Goal: Check status: Check status

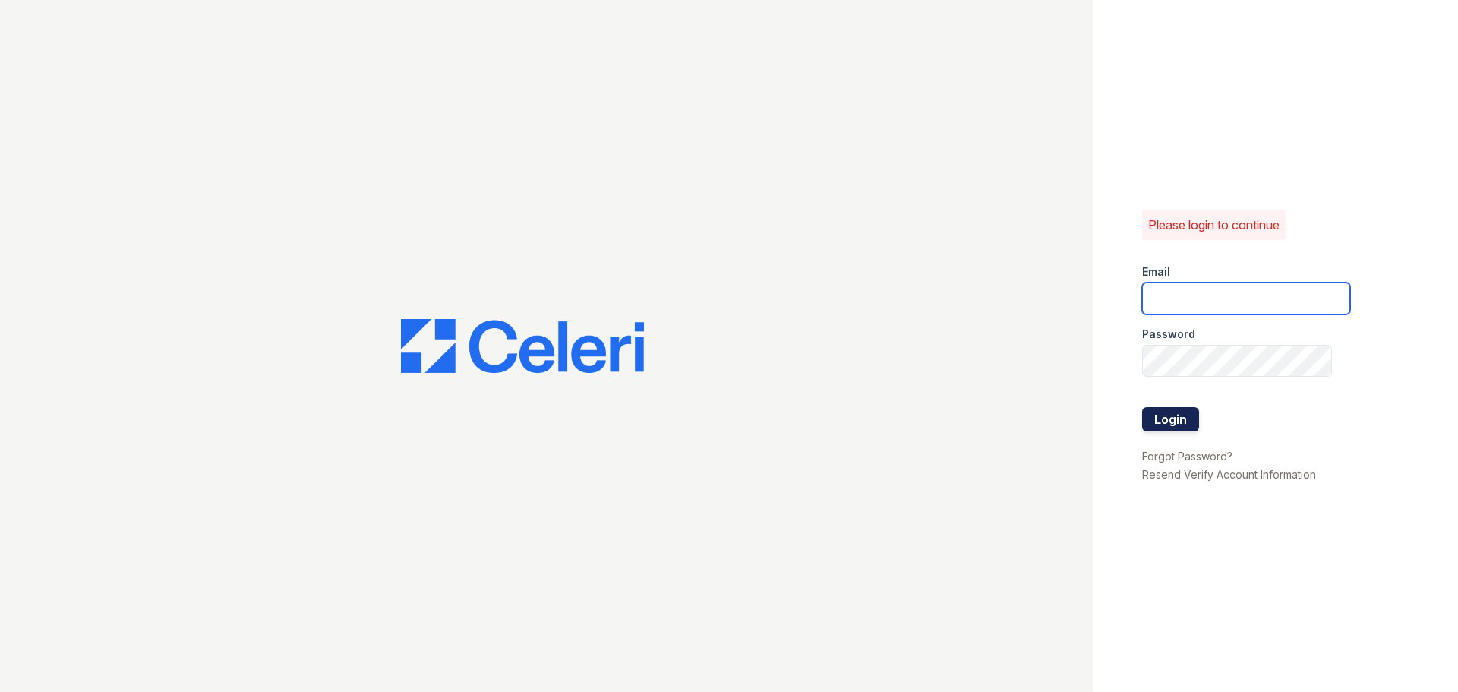
type input "arrivecrofton@trinity-pm.com"
click at [1180, 423] on button "Login" at bounding box center [1170, 419] width 57 height 24
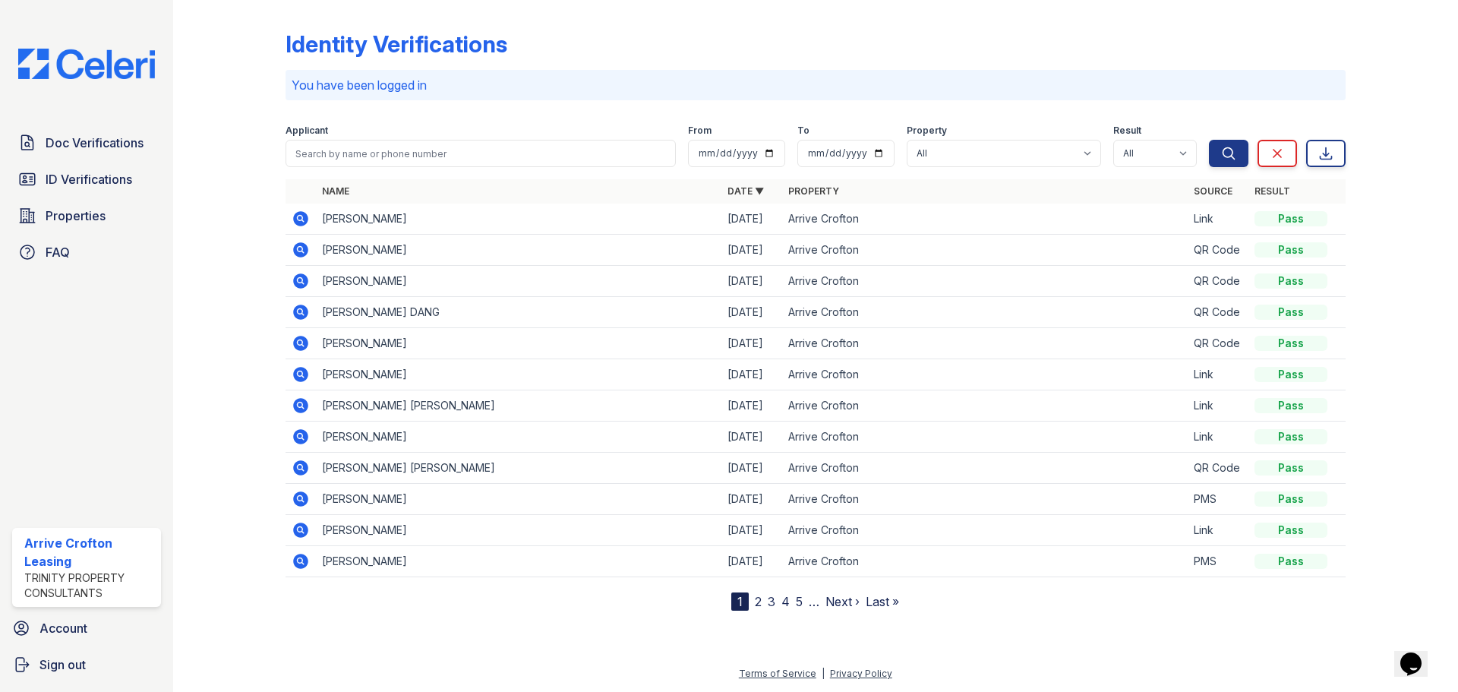
click at [305, 377] on icon at bounding box center [300, 374] width 15 height 15
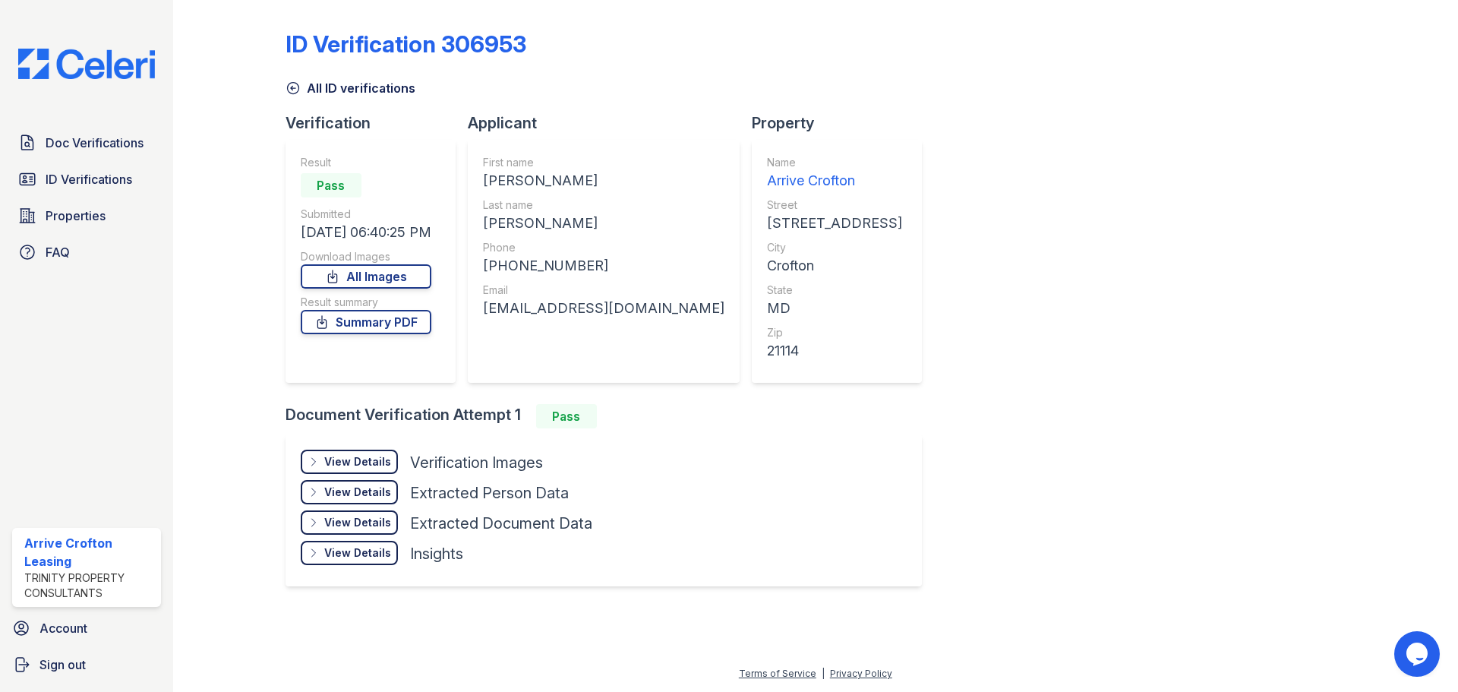
click at [365, 453] on div "View Details Details" at bounding box center [349, 462] width 97 height 24
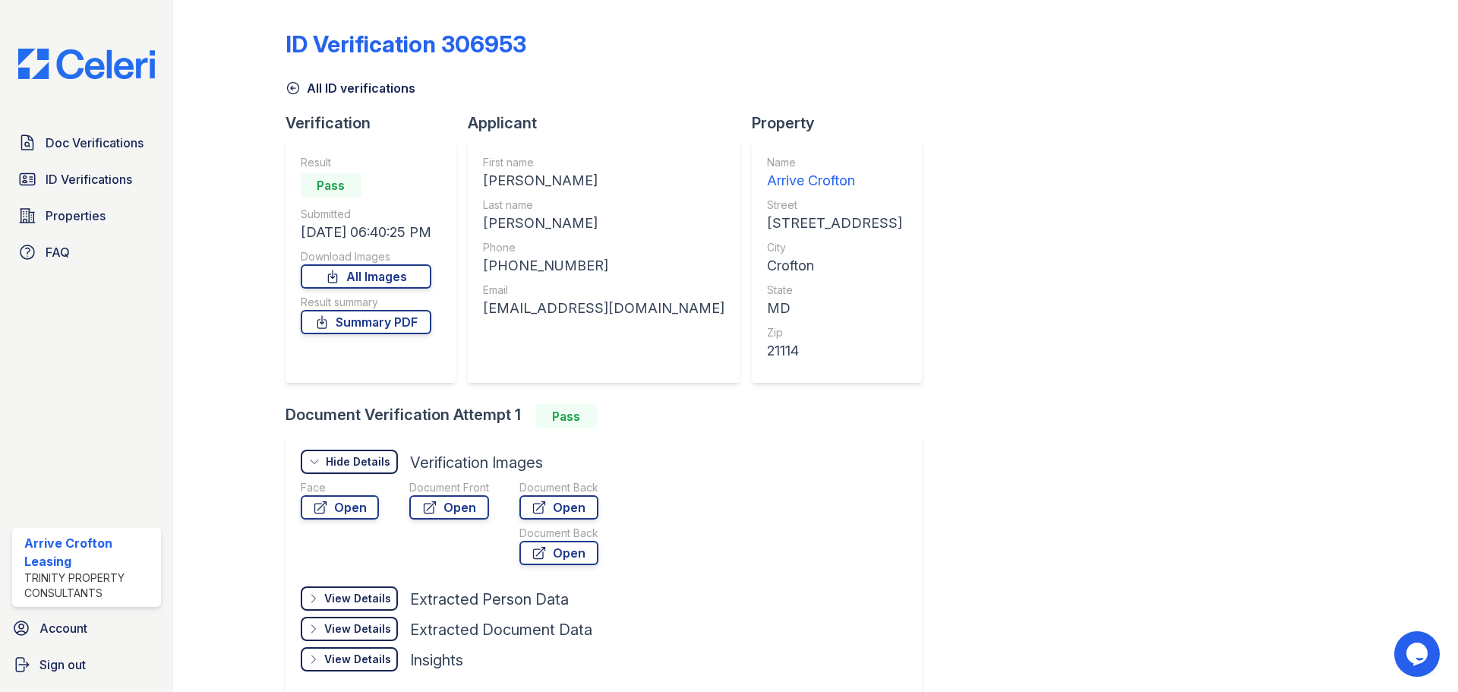
click at [377, 515] on div "Face Open Document Front Open Document Back Open Document Back Open" at bounding box center [465, 525] width 328 height 91
click at [313, 515] on link "Open" at bounding box center [340, 507] width 78 height 24
click at [435, 506] on icon at bounding box center [429, 507] width 15 height 15
click at [437, 516] on link "Open" at bounding box center [449, 507] width 80 height 24
click at [559, 503] on link "Open" at bounding box center [558, 507] width 79 height 24
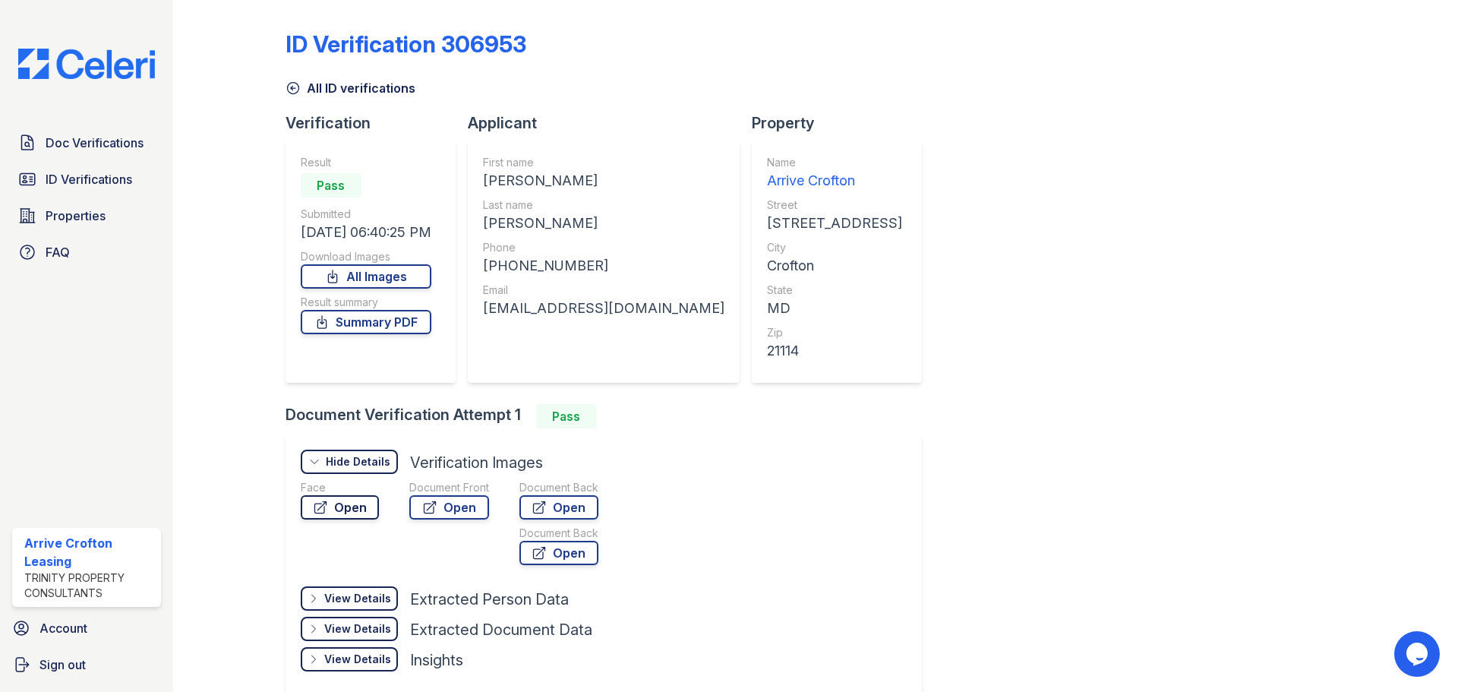
click at [323, 513] on icon at bounding box center [319, 507] width 11 height 11
click at [415, 324] on link "Summary PDF" at bounding box center [366, 322] width 131 height 24
click at [295, 96] on link "All ID verifications" at bounding box center [351, 88] width 130 height 18
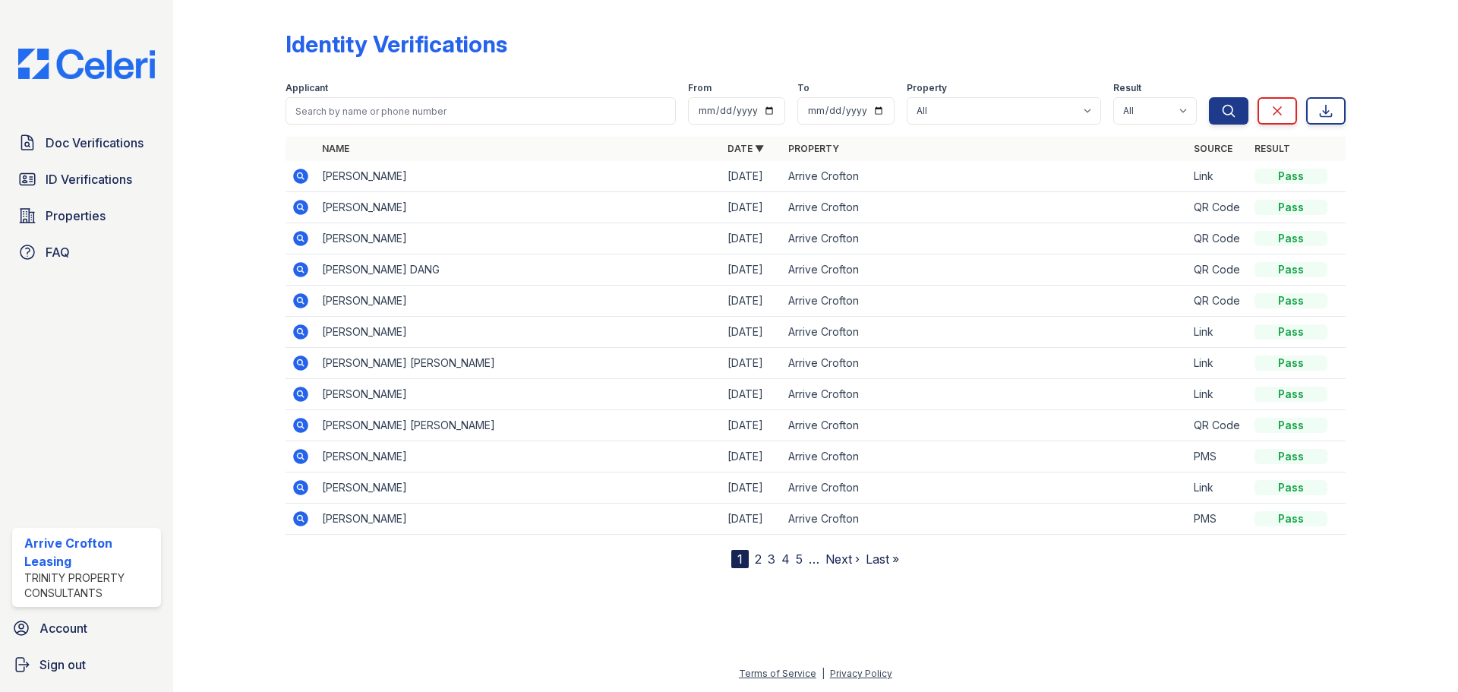
click at [298, 332] on icon at bounding box center [300, 331] width 4 height 4
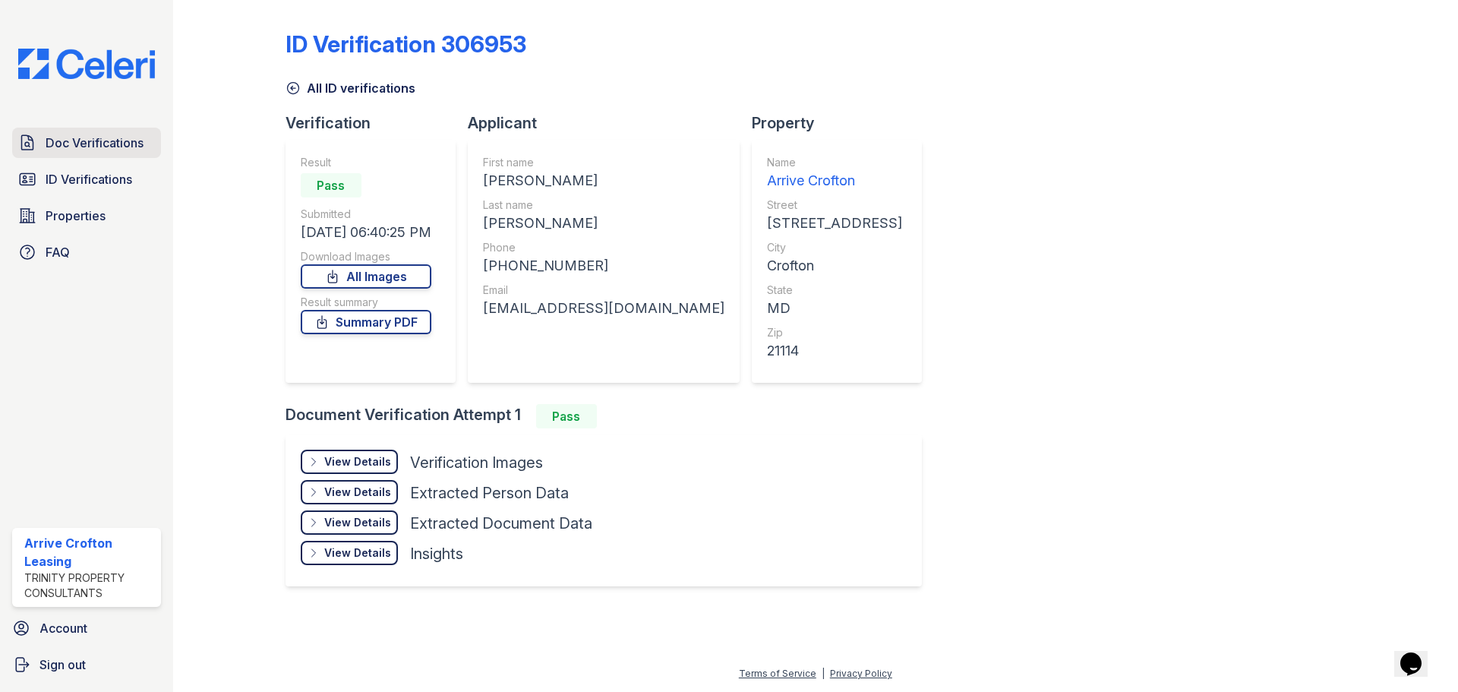
click at [121, 149] on span "Doc Verifications" at bounding box center [95, 143] width 98 height 18
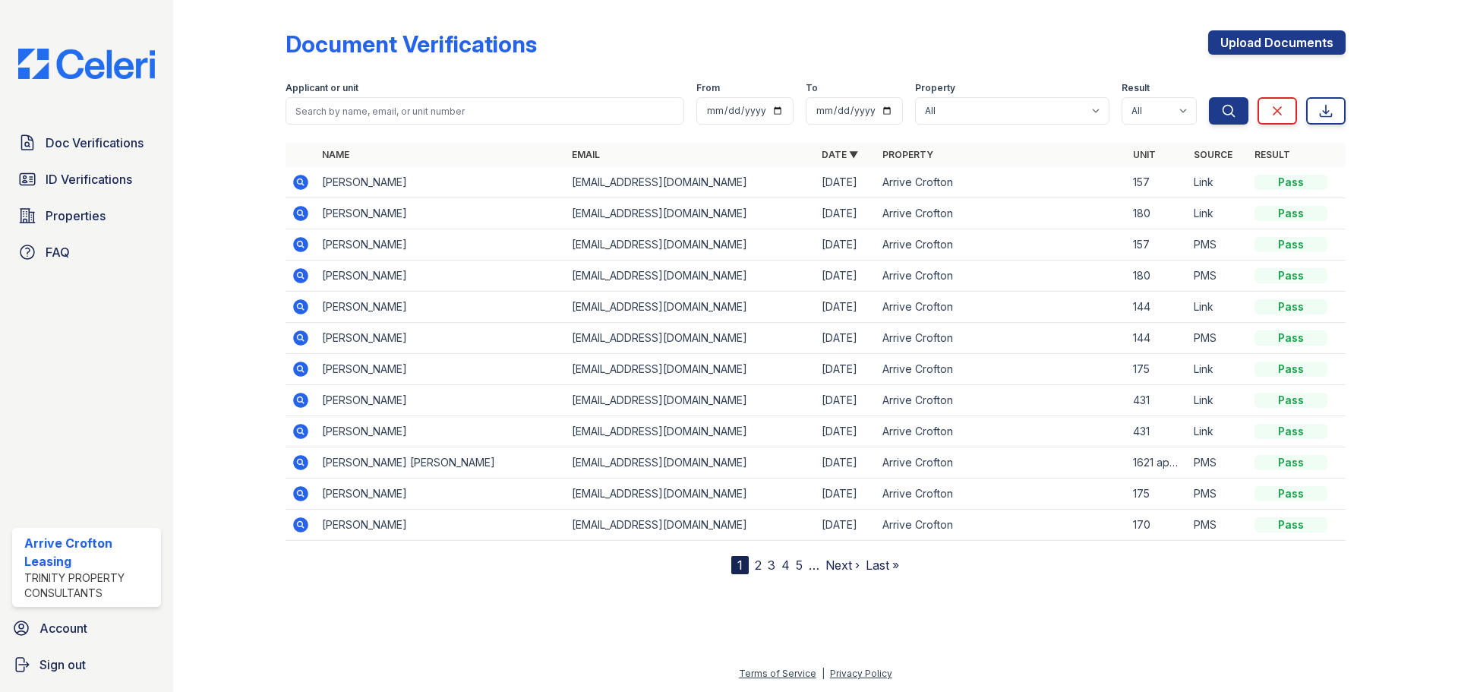
click at [303, 184] on icon at bounding box center [300, 182] width 15 height 15
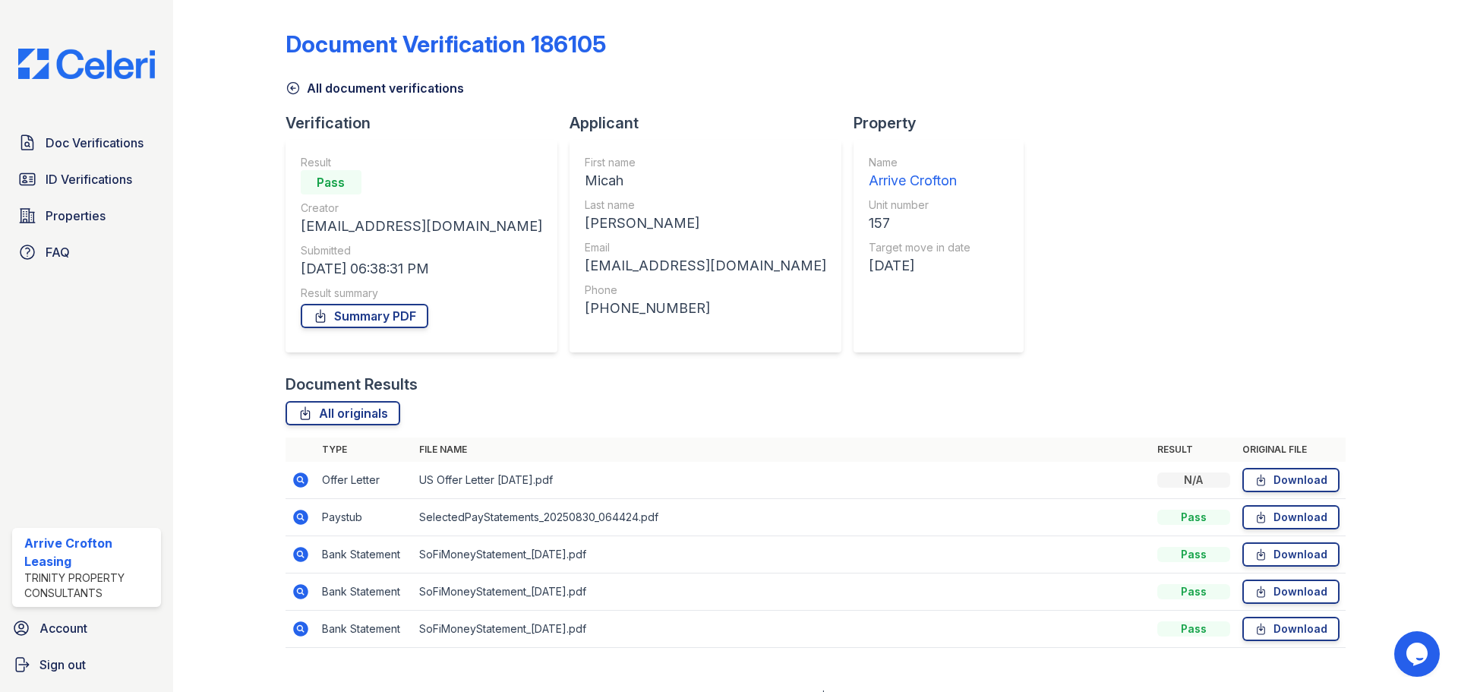
click at [508, 522] on td "SelectedPayStatements_20250830_064424.pdf" at bounding box center [782, 517] width 738 height 37
click at [300, 519] on icon at bounding box center [300, 517] width 15 height 15
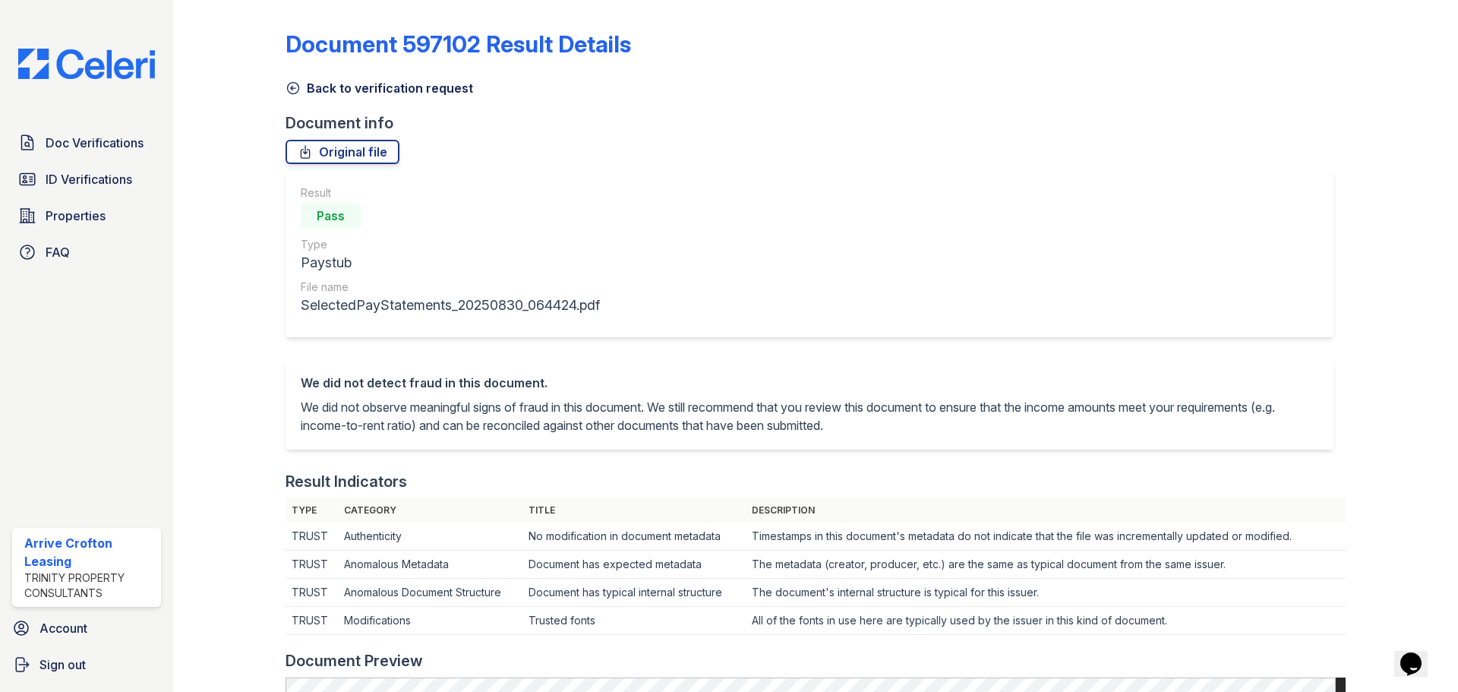
click at [288, 84] on icon at bounding box center [293, 87] width 15 height 15
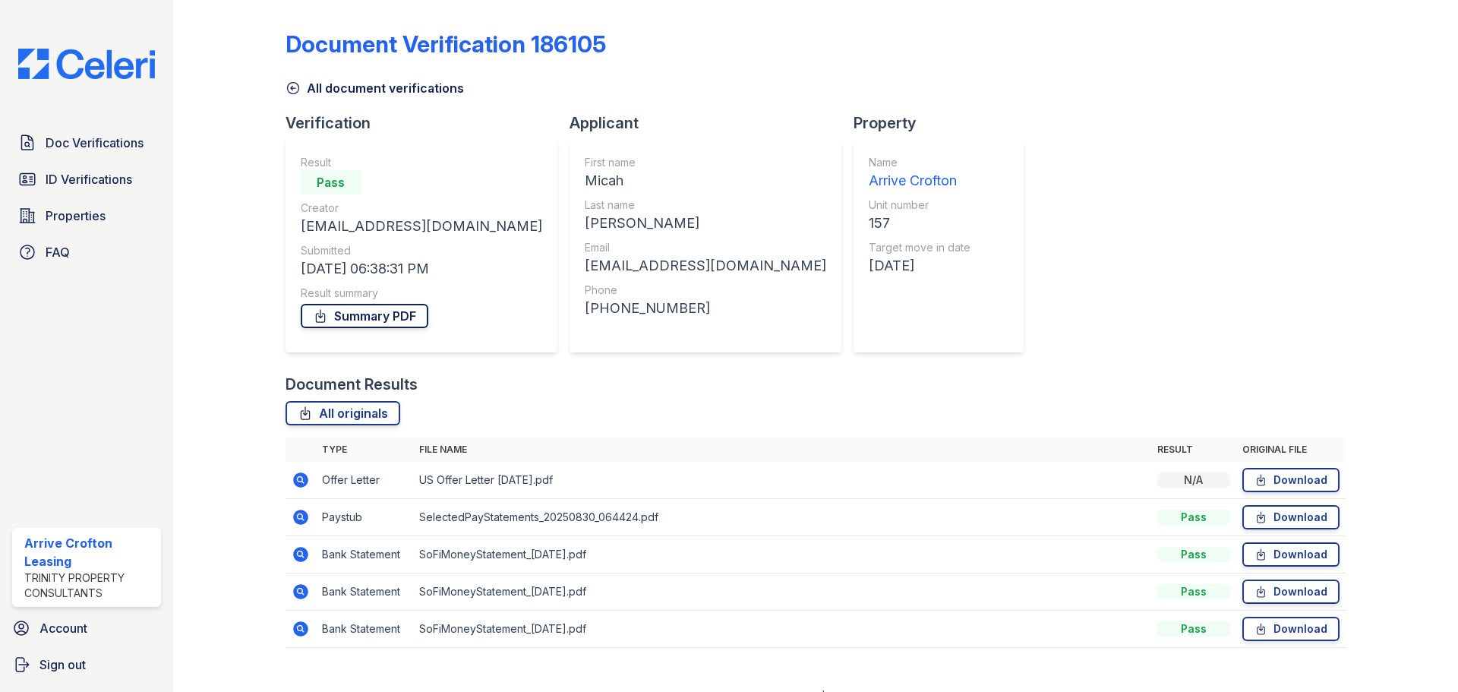
click at [398, 312] on link "Summary PDF" at bounding box center [365, 316] width 128 height 24
click at [293, 91] on icon at bounding box center [293, 87] width 15 height 15
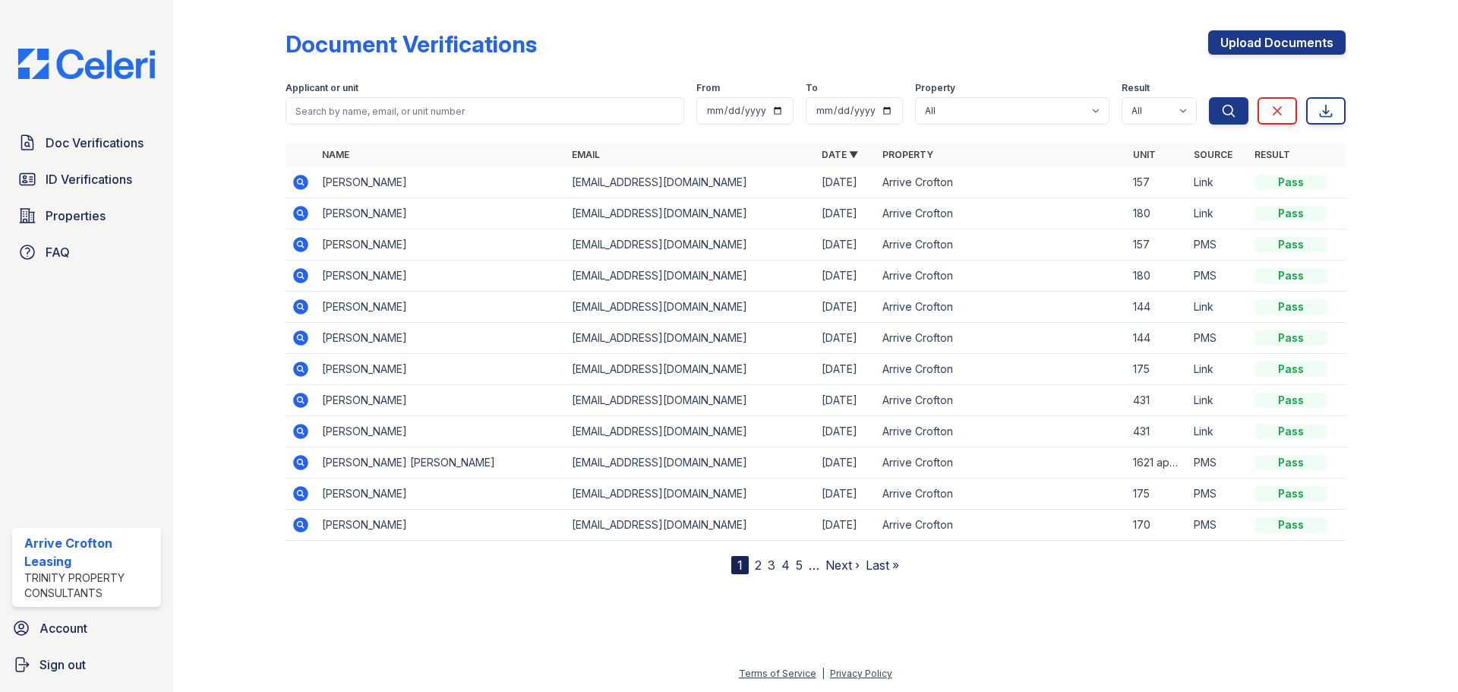
click at [295, 240] on icon at bounding box center [301, 244] width 18 height 18
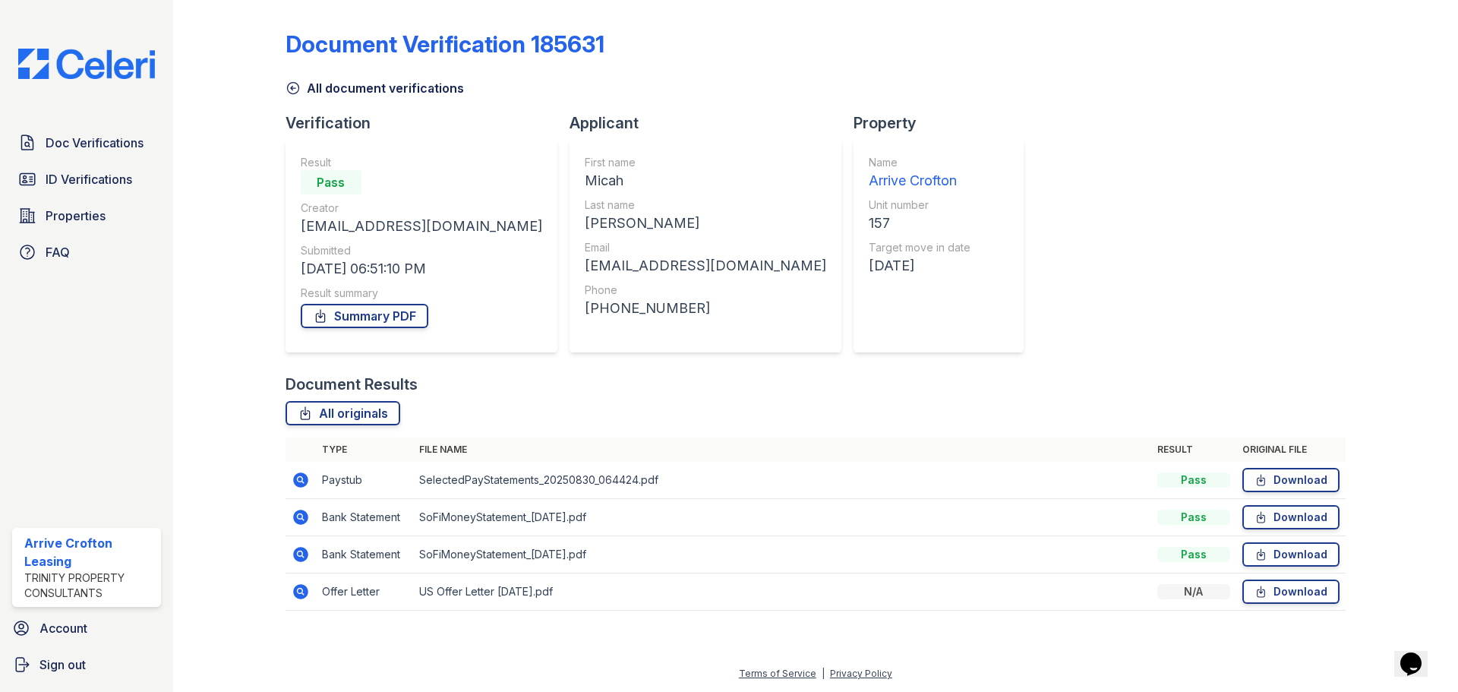
click at [293, 93] on icon at bounding box center [293, 87] width 15 height 15
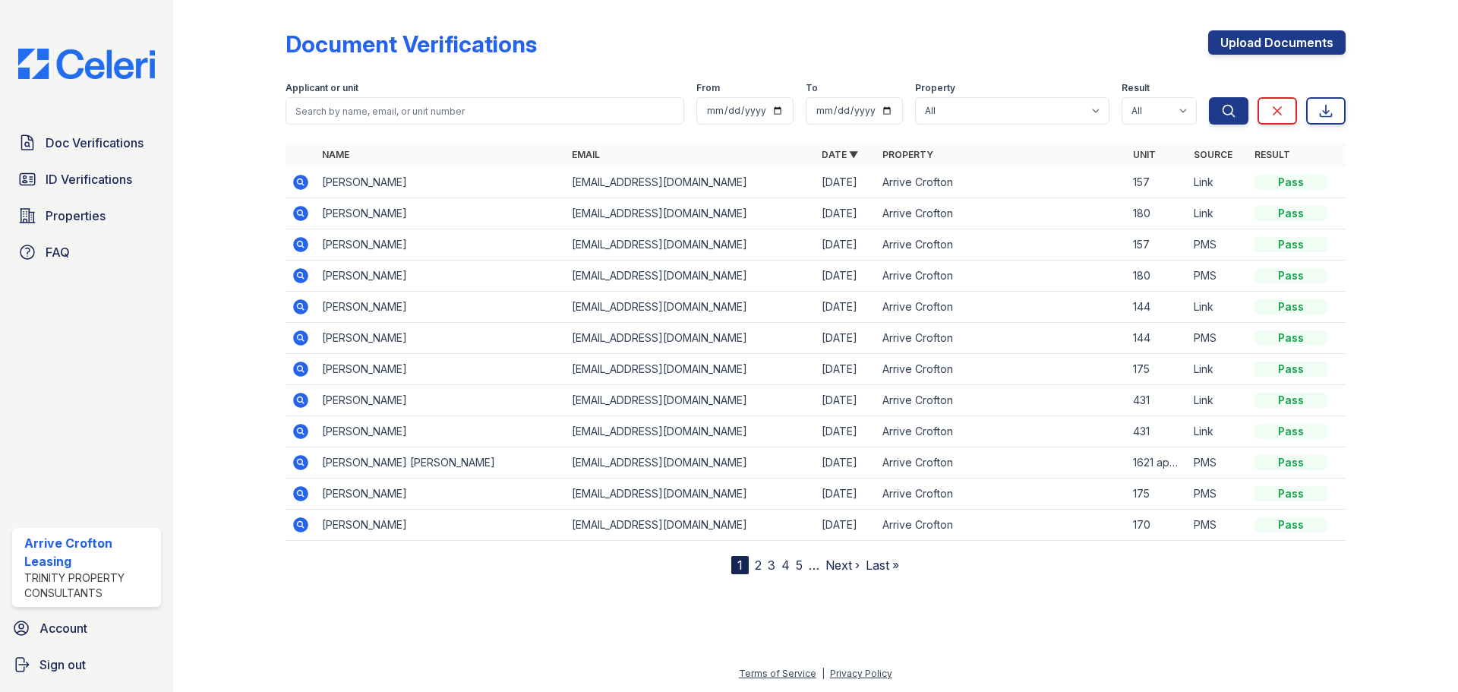
click at [305, 181] on icon at bounding box center [300, 182] width 15 height 15
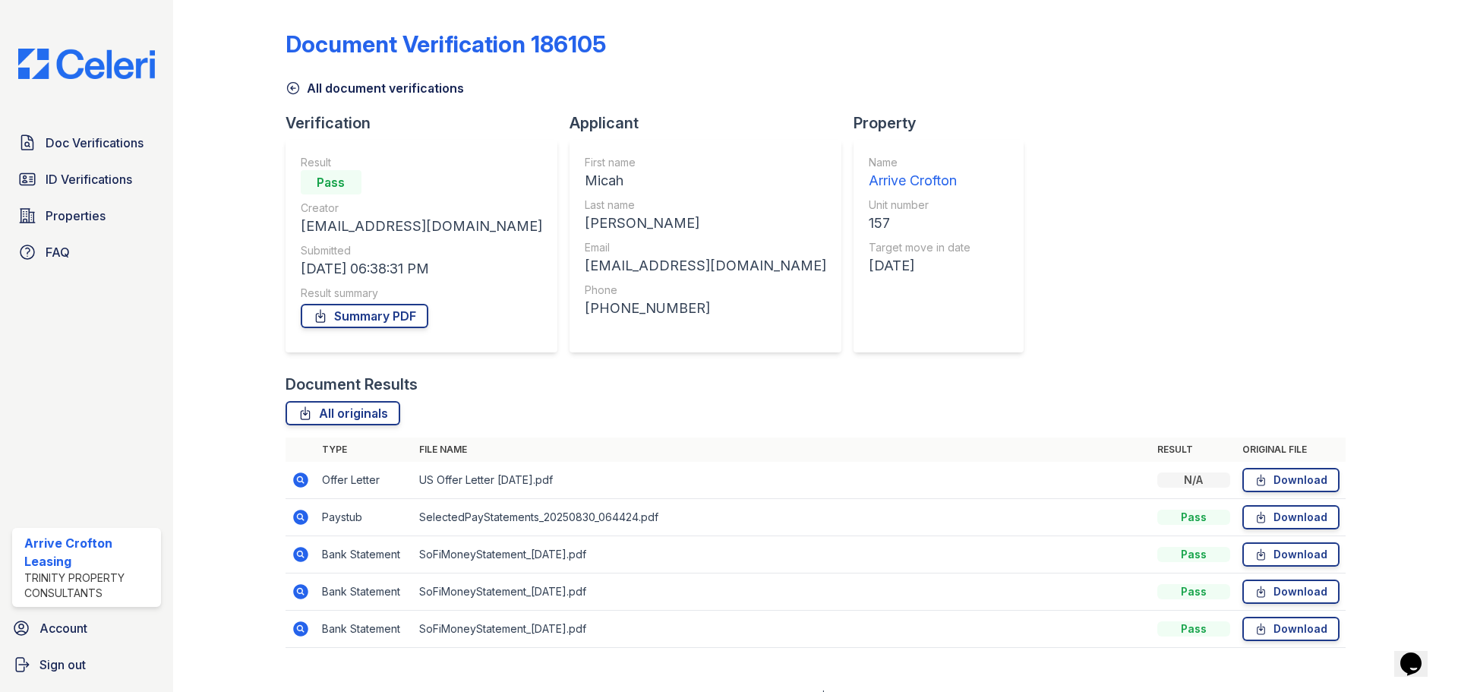
click at [298, 91] on icon at bounding box center [293, 87] width 15 height 15
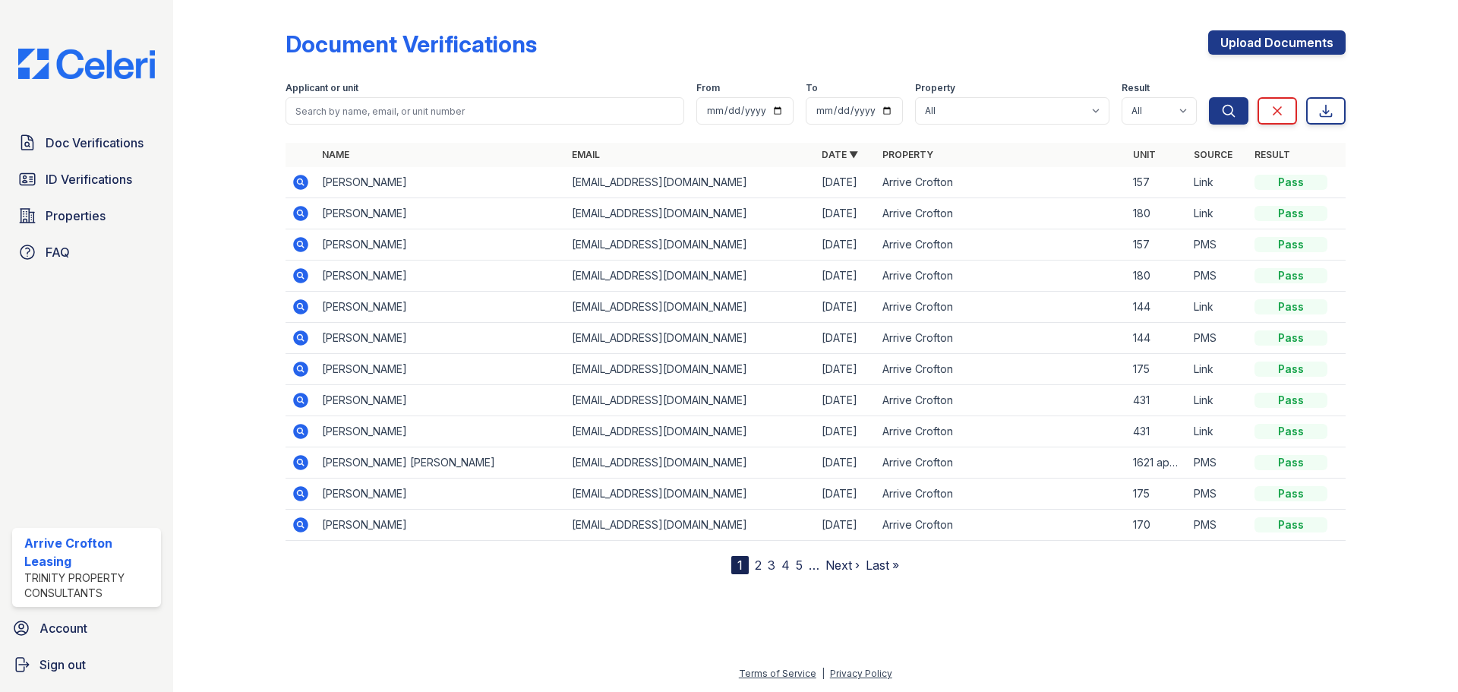
click at [299, 246] on icon at bounding box center [301, 244] width 18 height 18
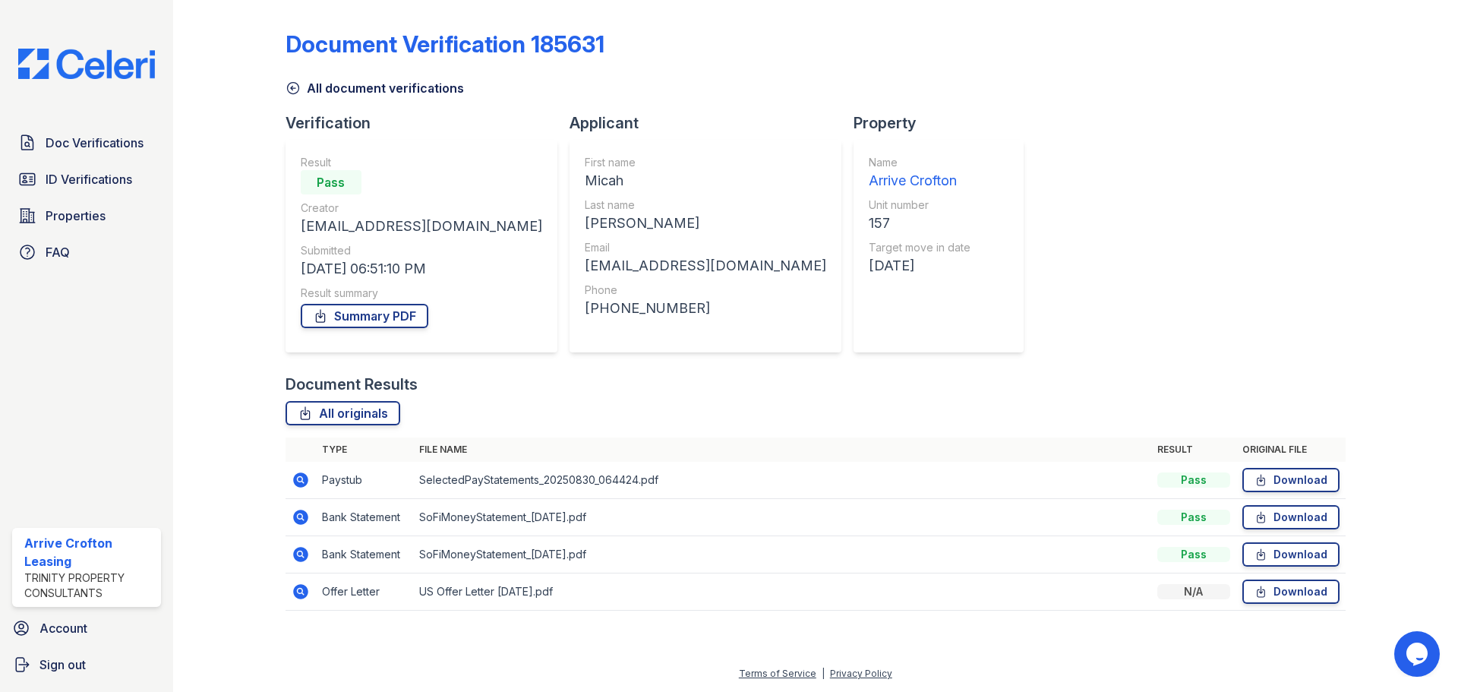
click at [308, 484] on icon at bounding box center [301, 480] width 18 height 18
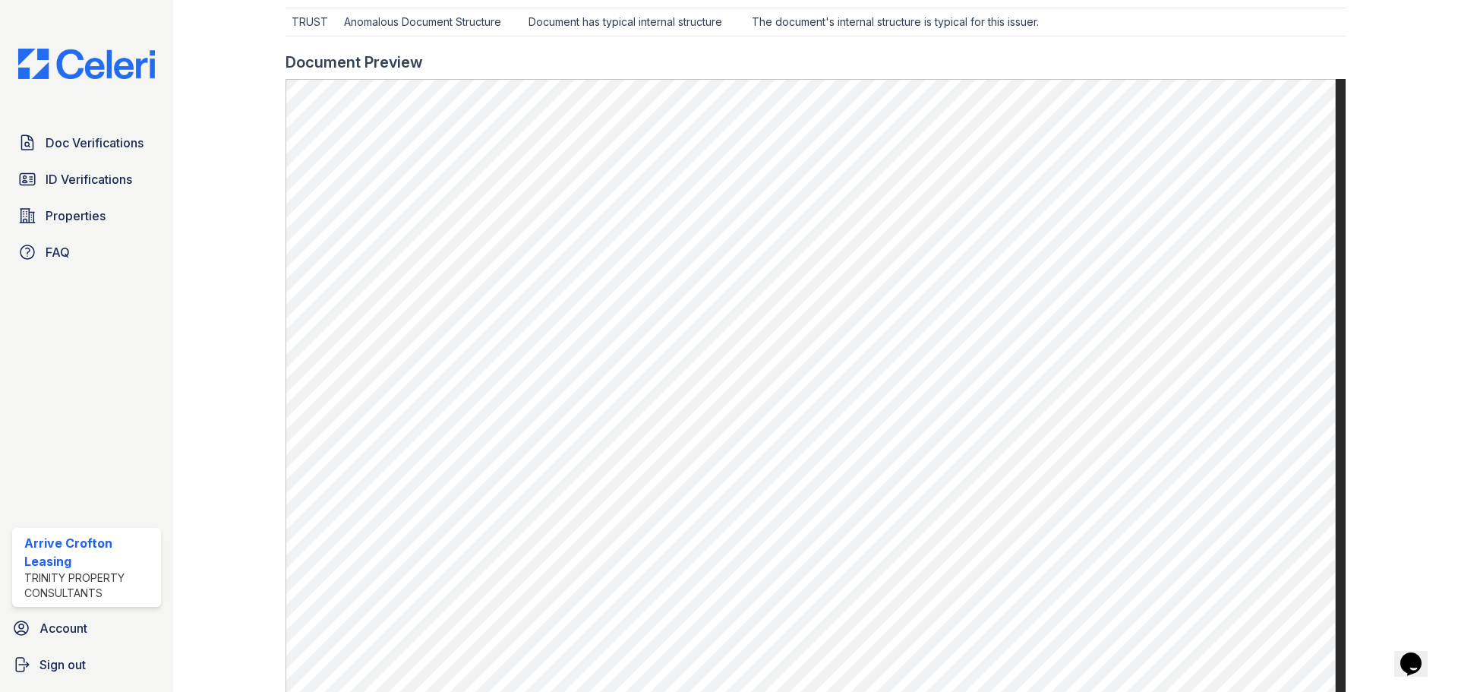
scroll to position [608, 0]
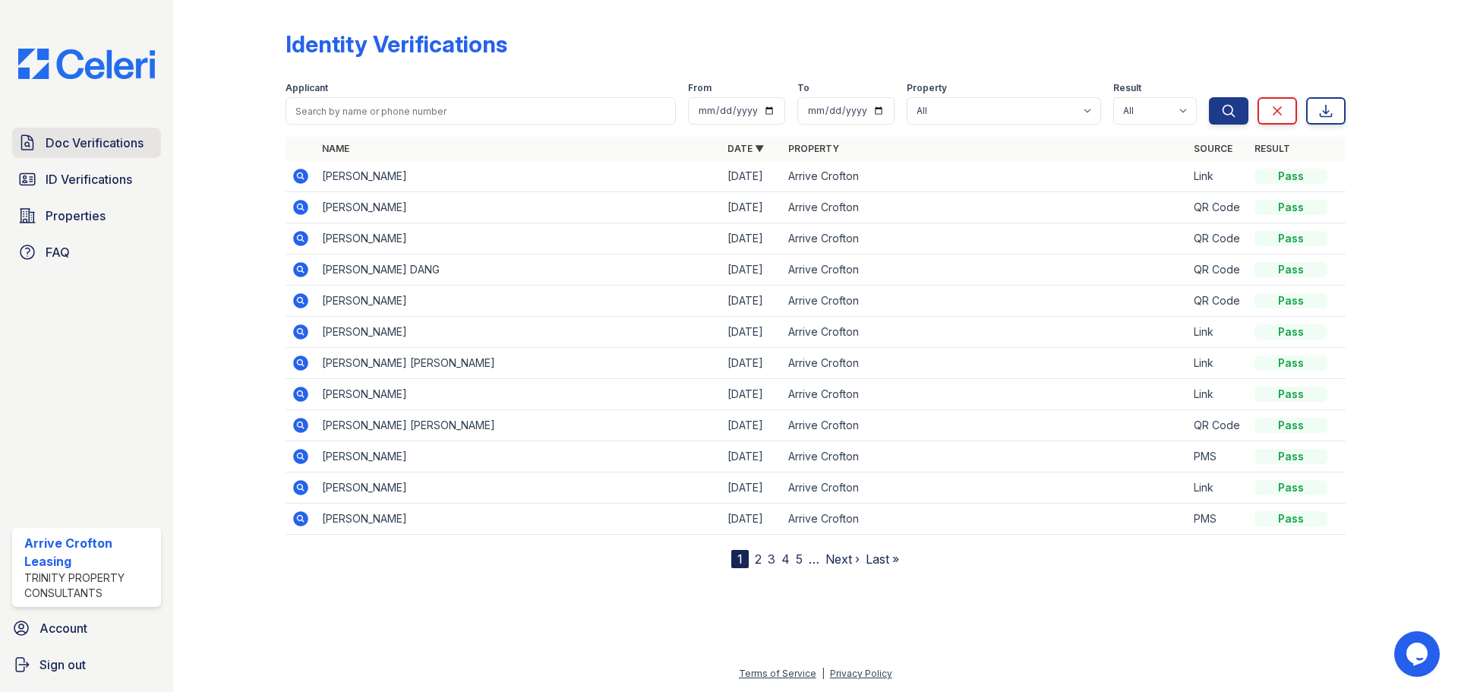
click at [126, 141] on span "Doc Verifications" at bounding box center [95, 143] width 98 height 18
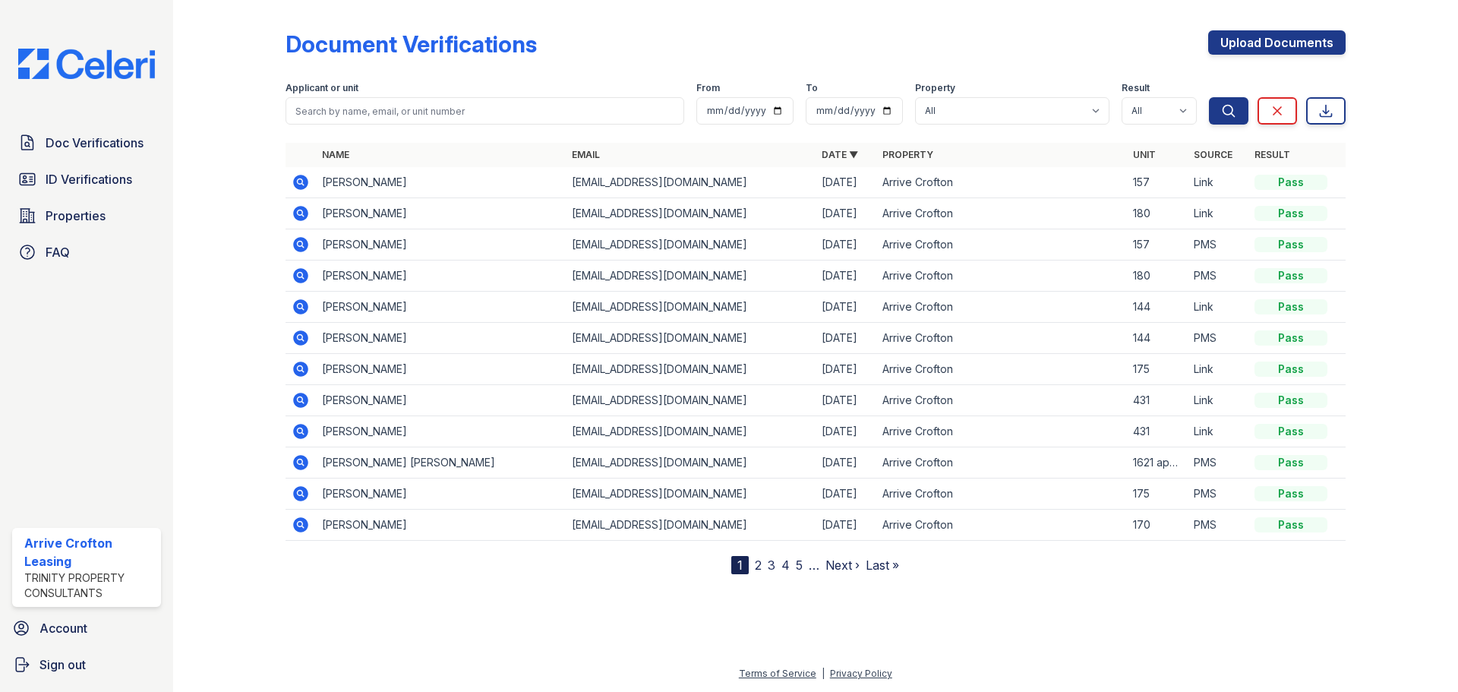
click at [307, 186] on icon at bounding box center [300, 182] width 15 height 15
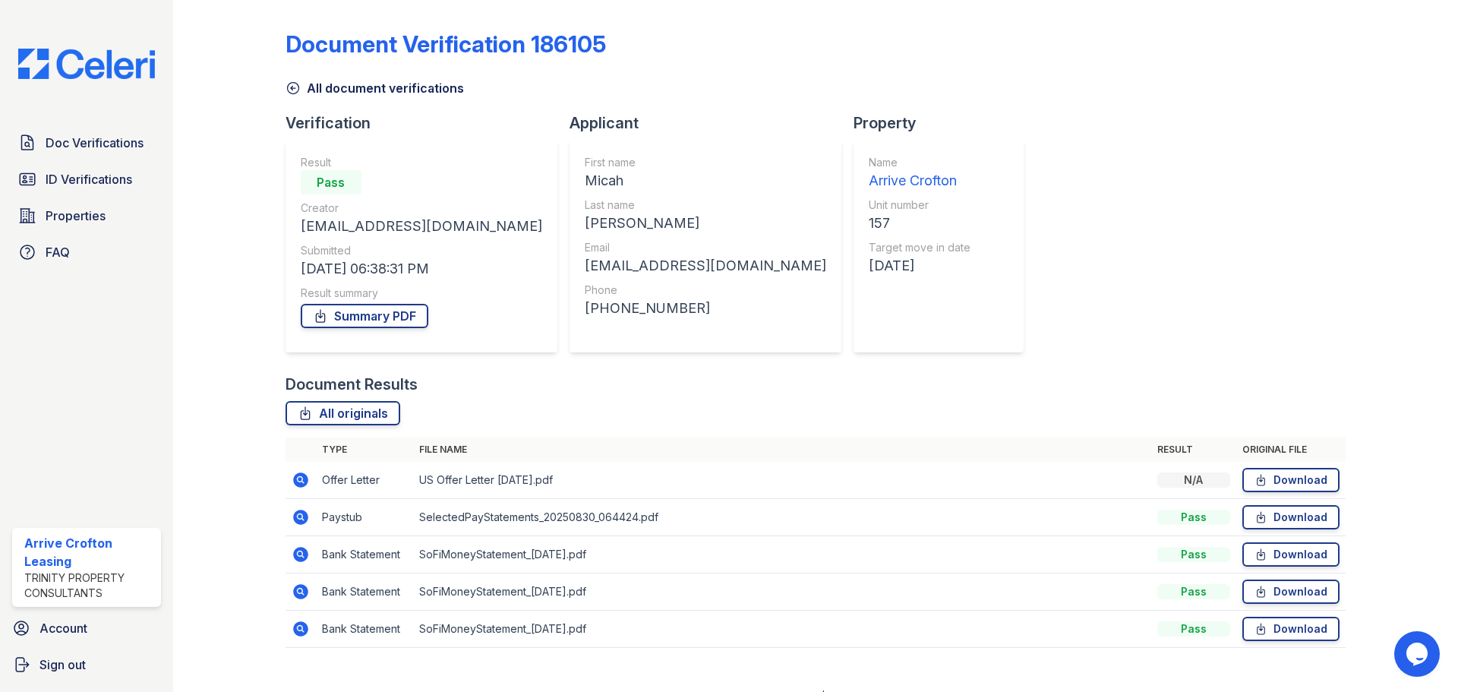
click at [298, 522] on icon at bounding box center [300, 517] width 15 height 15
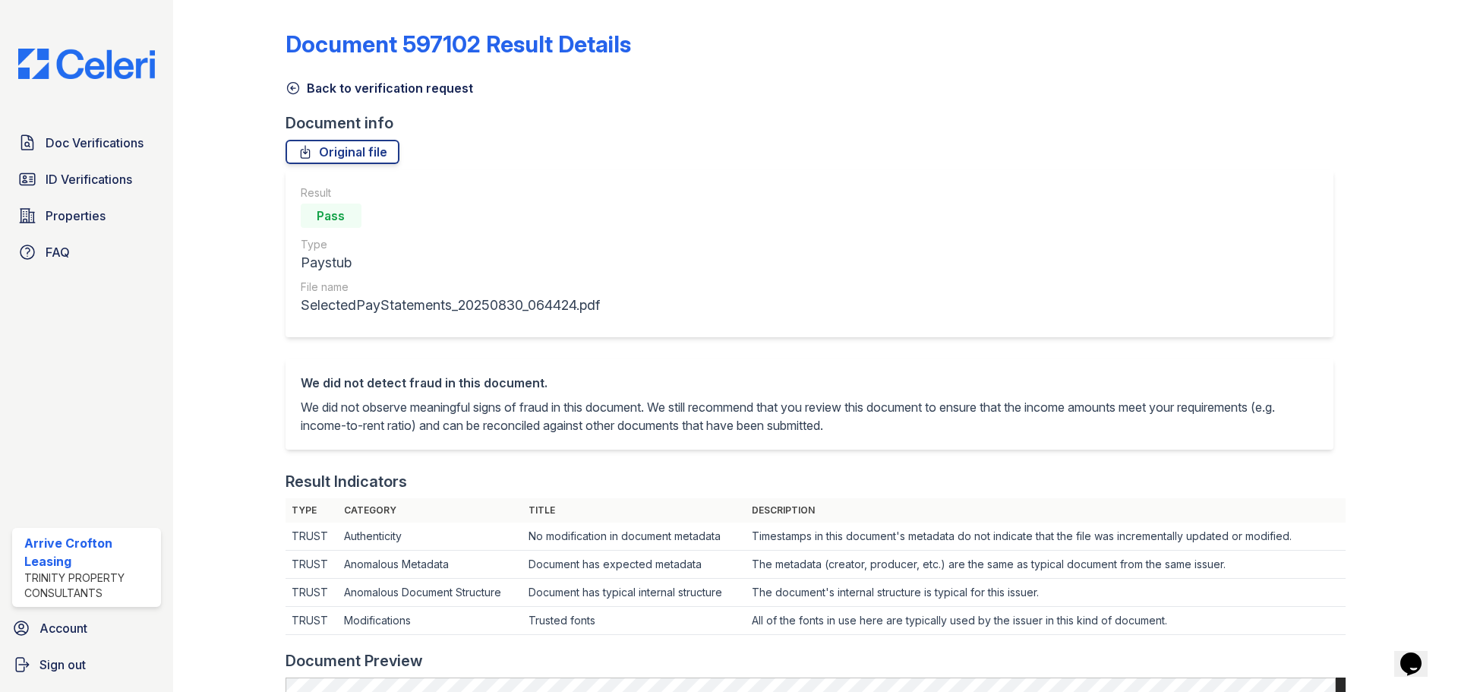
click at [289, 94] on icon at bounding box center [293, 87] width 15 height 15
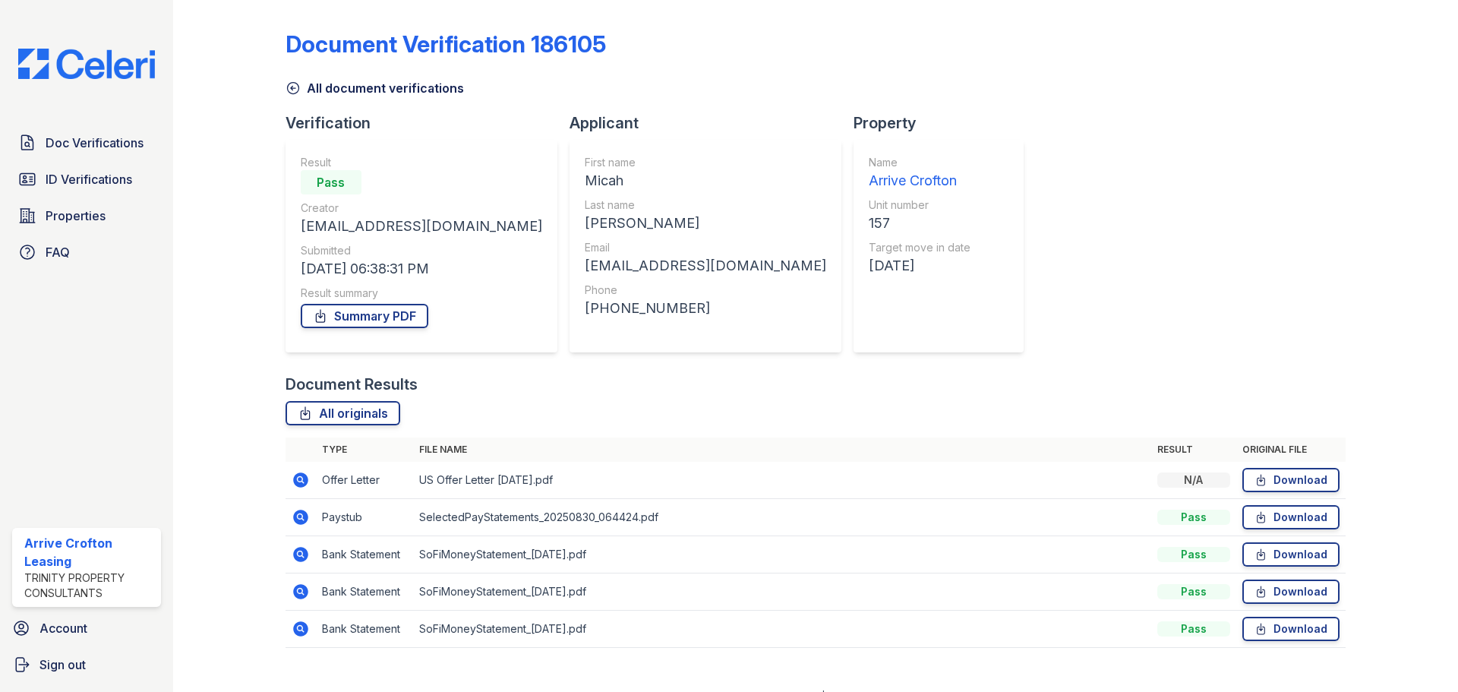
click at [298, 90] on icon at bounding box center [293, 87] width 15 height 15
